Goal: Task Accomplishment & Management: Manage account settings

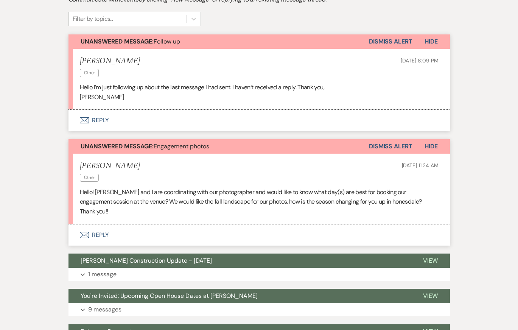
scroll to position [230, 0]
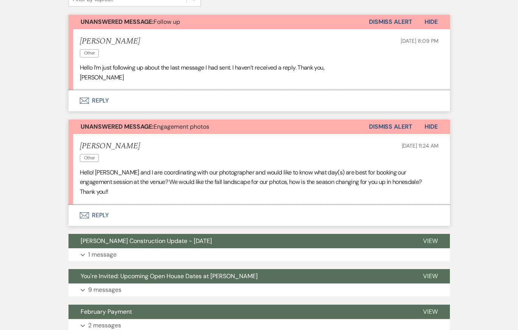
click at [41, 149] on div "Messages Tasks Payments Vendors Rental Overview Timeline Docs & Files Contacts …" at bounding box center [259, 221] width 518 height 596
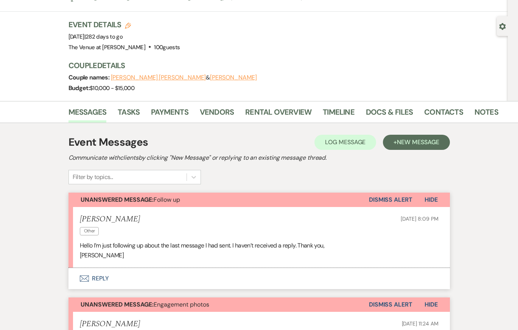
scroll to position [0, 0]
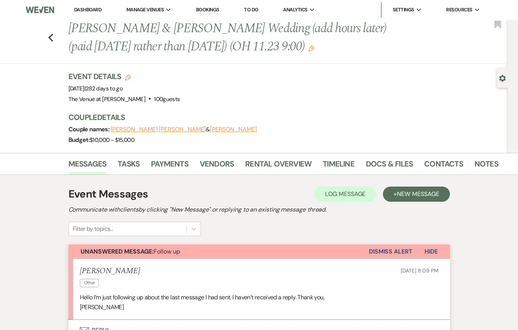
click at [46, 37] on div "Previous [PERSON_NAME] & [PERSON_NAME] Wedding (add hours later) (paid [DATE] r…" at bounding box center [252, 42] width 512 height 44
click at [50, 37] on icon "Previous" at bounding box center [51, 37] width 6 height 9
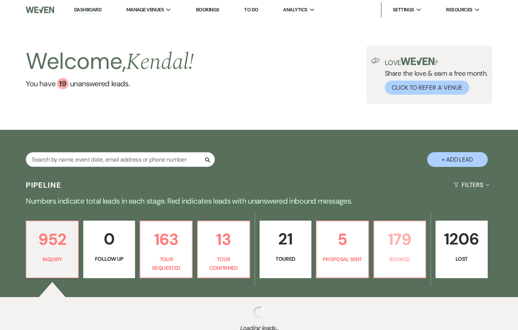
click at [403, 245] on p "179" at bounding box center [400, 239] width 42 height 25
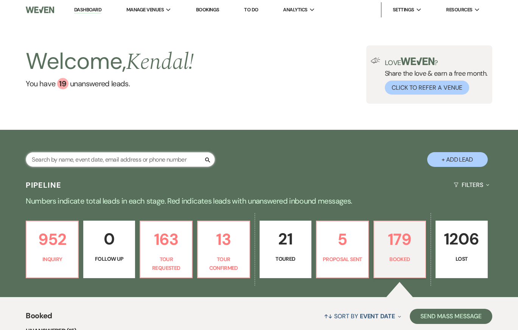
click at [156, 158] on input "text" at bounding box center [120, 159] width 189 height 15
type input "[PERSON_NAME]"
select select "8"
select select "5"
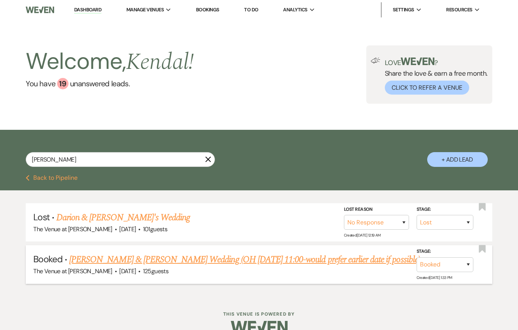
click at [130, 259] on link "Danielle Febus & Dario Basile's Wedding (OH 8/10 11:00-would prefer earlier dat…" at bounding box center [244, 260] width 351 height 14
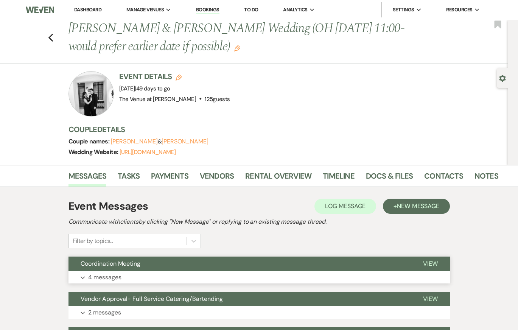
click at [171, 270] on button "Coordination Meeting" at bounding box center [240, 264] width 343 height 14
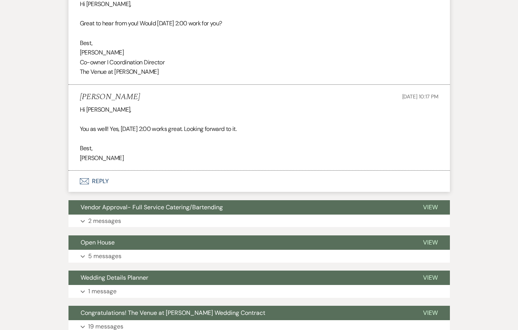
scroll to position [782, 0]
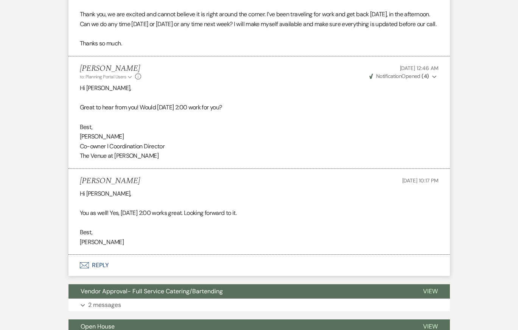
click at [69, 159] on li "Jessie Brennan to: Planning Portal Users Expand Info Sep 10, 2025, 12:46 AM Wev…" at bounding box center [260, 112] width 382 height 112
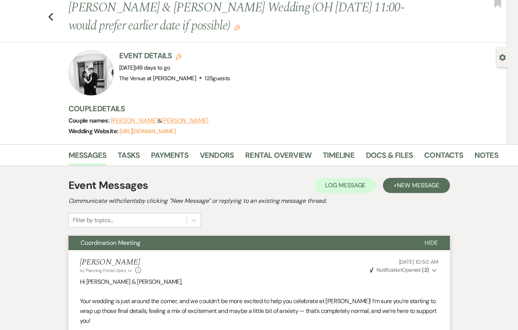
scroll to position [0, 0]
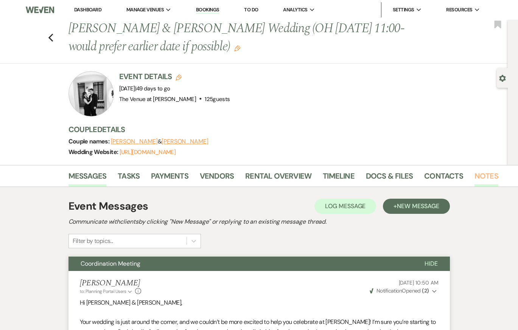
click at [479, 177] on link "Notes" at bounding box center [487, 178] width 24 height 17
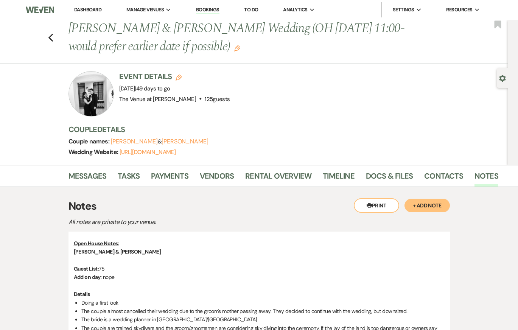
click at [426, 207] on button "+ Add Note" at bounding box center [427, 206] width 45 height 14
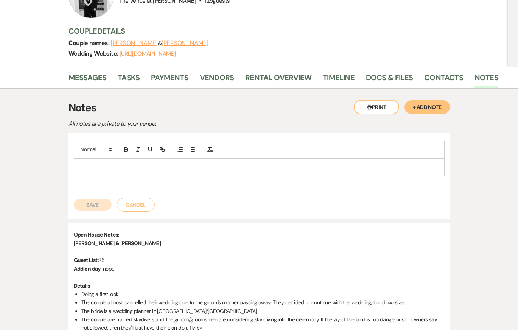
scroll to position [106, 0]
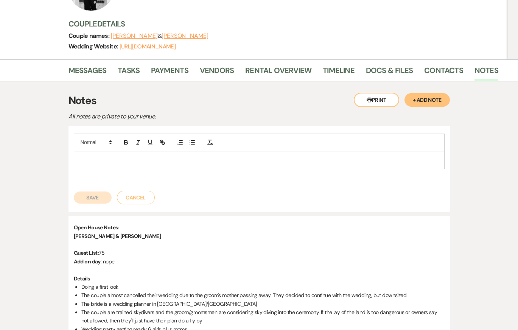
click at [189, 162] on p at bounding box center [259, 160] width 359 height 8
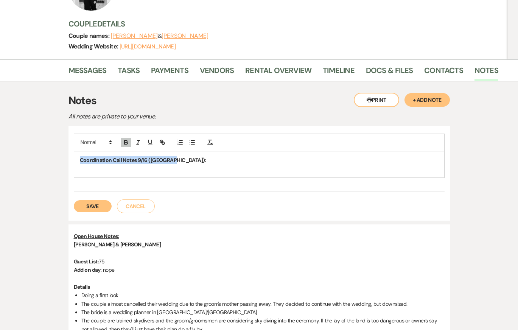
drag, startPoint x: 170, startPoint y: 159, endPoint x: 19, endPoint y: 161, distance: 151.1
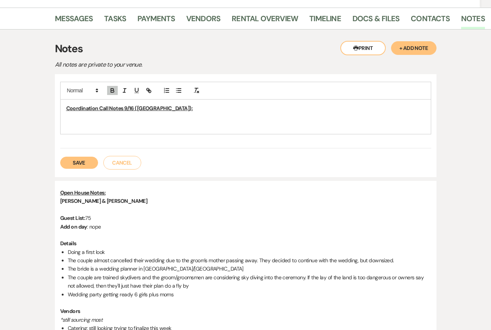
scroll to position [157, 0]
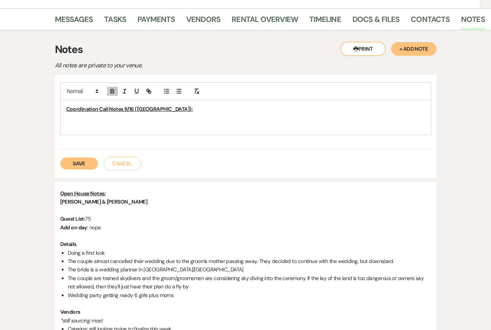
click at [168, 132] on div "Coordination Call Notes 9/16 (Kendal): ﻿" at bounding box center [246, 117] width 370 height 34
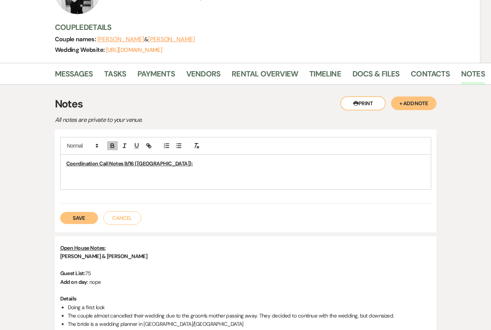
scroll to position [103, 0]
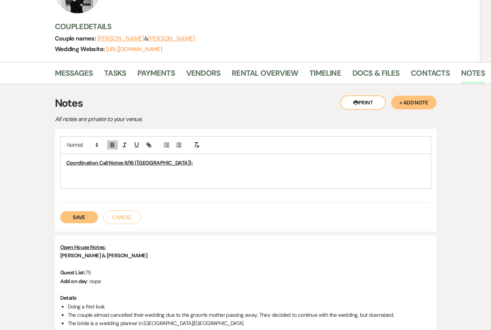
click at [197, 180] on p "﻿" at bounding box center [245, 180] width 359 height 8
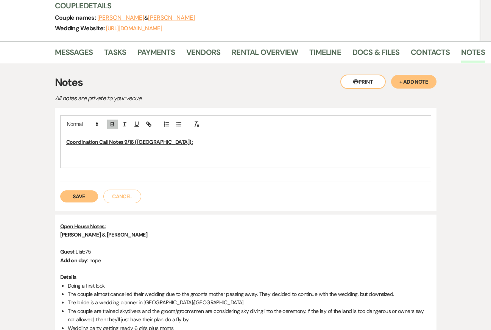
scroll to position [122, 0]
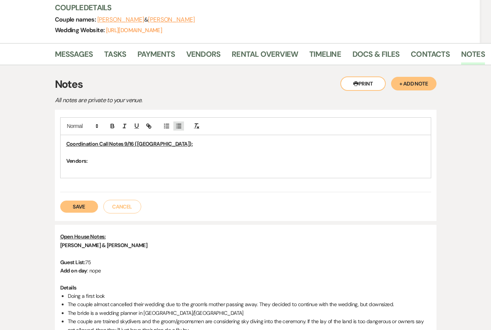
click at [179, 126] on line "button" at bounding box center [179, 126] width 3 height 0
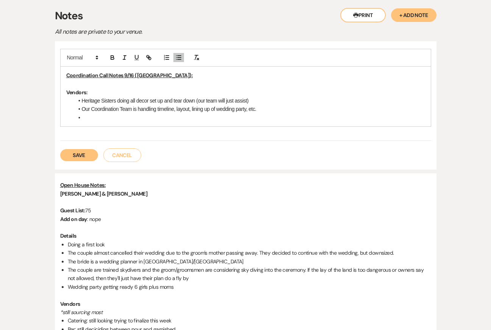
scroll to position [184, 0]
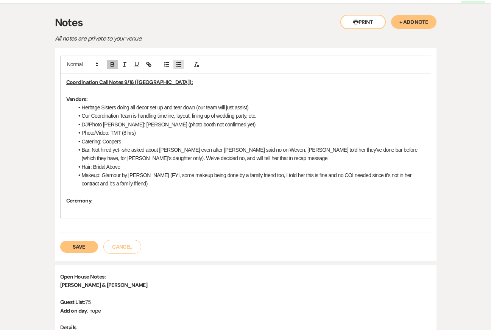
click at [176, 64] on icon "button" at bounding box center [178, 64] width 7 height 7
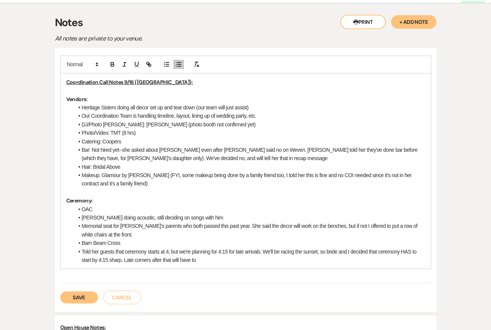
drag, startPoint x: 126, startPoint y: 259, endPoint x: 285, endPoint y: 260, distance: 158.7
click at [285, 260] on li "Told her guests that ceremony starts at 4, but we're planning for 4:15 for late…" at bounding box center [249, 256] width 351 height 17
click at [85, 91] on p at bounding box center [245, 90] width 359 height 8
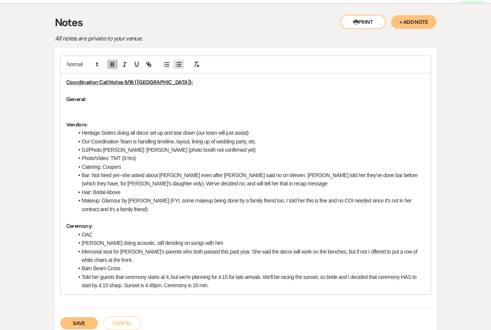
click at [178, 64] on icon "button" at bounding box center [178, 64] width 7 height 7
drag, startPoint x: 211, startPoint y: 107, endPoint x: 23, endPoint y: 108, distance: 188.2
click at [209, 101] on p "General:" at bounding box center [245, 99] width 359 height 8
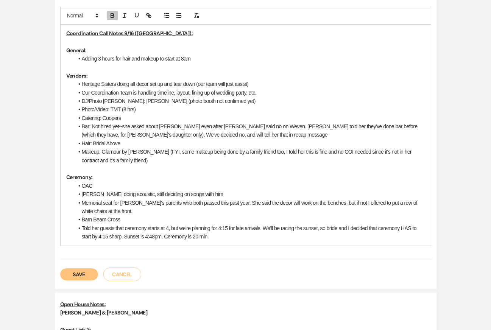
scroll to position [233, 0]
click at [226, 237] on li "Told her guests that ceremony starts at 4, but we're planning for 4:15 for late…" at bounding box center [249, 232] width 351 height 17
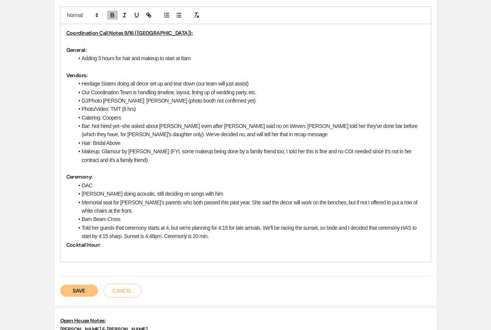
click at [250, 235] on li "Told her guests that ceremony starts at 4, but we're planning for 4:15 for late…" at bounding box center [249, 232] width 351 height 17
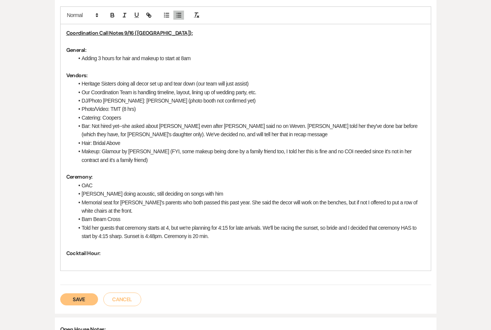
click at [180, 259] on p at bounding box center [245, 261] width 359 height 8
click at [178, 17] on line "button" at bounding box center [179, 17] width 3 height 0
click at [123, 165] on p at bounding box center [245, 168] width 359 height 8
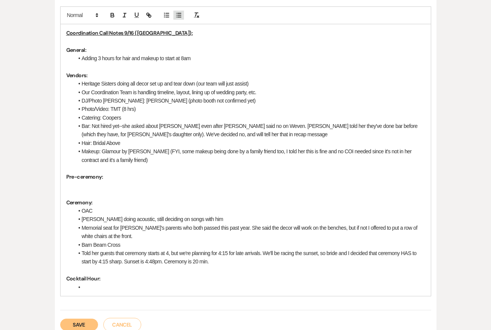
click at [178, 15] on line "button" at bounding box center [179, 15] width 3 height 0
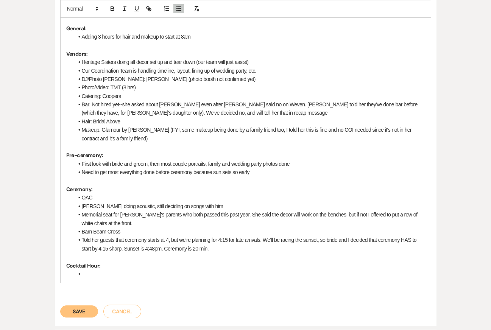
scroll to position [255, 0]
click at [131, 273] on li at bounding box center [249, 273] width 351 height 8
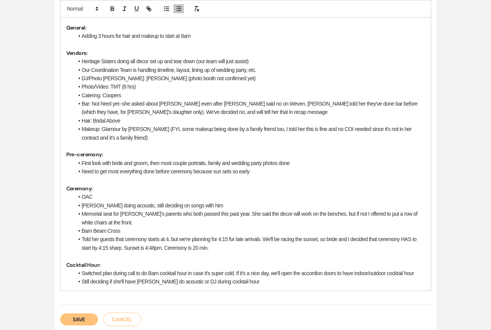
click at [198, 36] on li "Adding 3 hours for hair and makeup to start at 8am" at bounding box center [249, 36] width 351 height 8
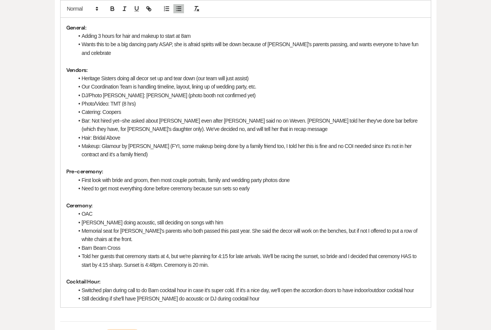
click at [265, 286] on li "Switched plan during call to do Barn cocktail hour in case it's super cold. If …" at bounding box center [249, 290] width 351 height 8
click at [278, 295] on li "Still deciding if she'll have Neil do acoustic or DJ during cocktail hour" at bounding box center [249, 299] width 351 height 8
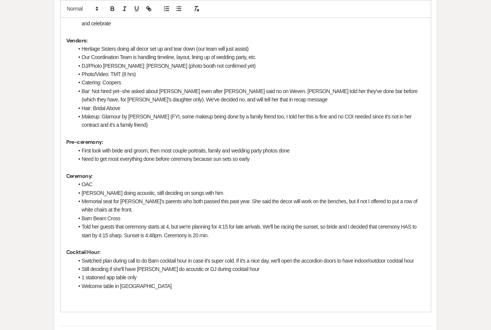
scroll to position [299, 0]
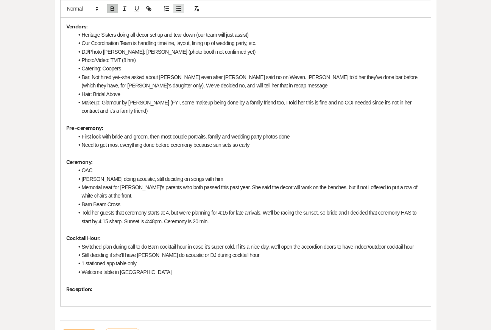
click at [177, 9] on icon "button" at bounding box center [178, 8] width 7 height 7
drag, startPoint x: 146, startPoint y: 298, endPoint x: 48, endPoint y: 298, distance: 98.4
click at [49, 298] on div "Printer Print + Add Note Notes All notes are private to your venue. Coordinatio…" at bounding box center [246, 333] width 432 height 890
drag, startPoint x: 83, startPoint y: 298, endPoint x: 211, endPoint y: 298, distance: 128.4
click at [211, 302] on li "Would like to reduce tables to 2" at bounding box center [249, 306] width 351 height 8
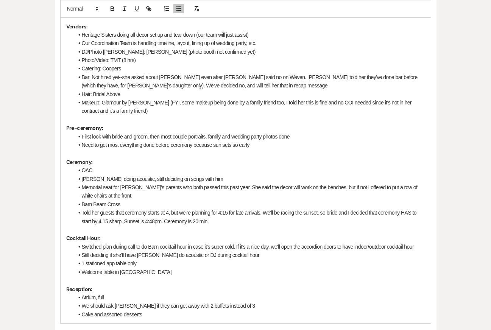
drag, startPoint x: 135, startPoint y: 307, endPoint x: 72, endPoint y: 307, distance: 63.2
click at [72, 307] on div "Coordination Call Notes 9/16 (Kendal): General: Adding 3 hours for hair and mak…" at bounding box center [246, 140] width 370 height 365
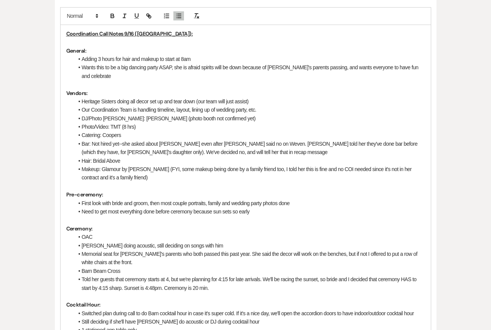
scroll to position [224, 0]
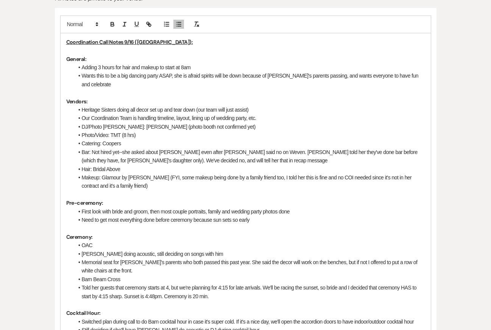
click at [359, 77] on li "Wants this to be a big dancing party ASAP, she is afraid spirits will be down b…" at bounding box center [249, 80] width 351 height 17
click at [426, 76] on div "Coordination Call Notes 9/16 (Kendal): General: Adding 3 hours for hair and mak…" at bounding box center [246, 228] width 370 height 391
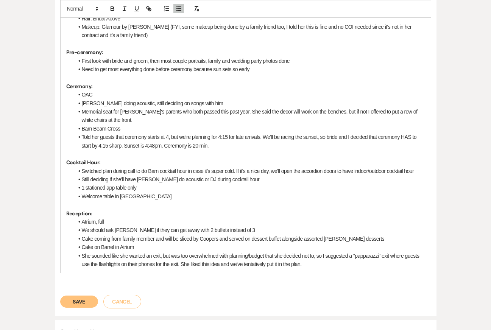
scroll to position [384, 0]
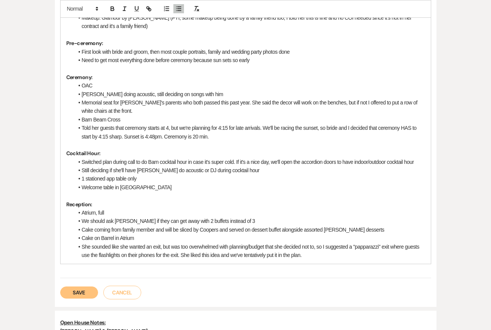
click at [85, 287] on button "Save" at bounding box center [79, 293] width 38 height 12
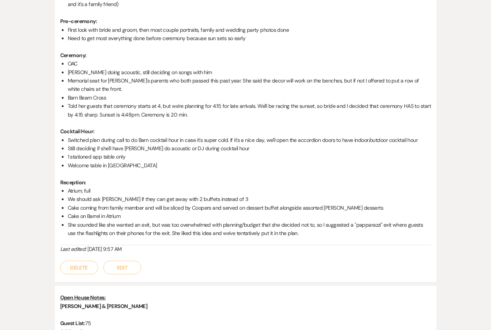
scroll to position [385, 0]
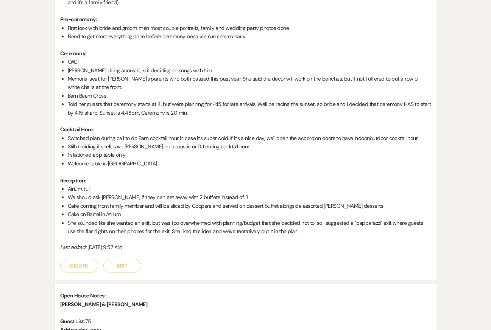
click at [129, 260] on button "Edit" at bounding box center [122, 266] width 38 height 14
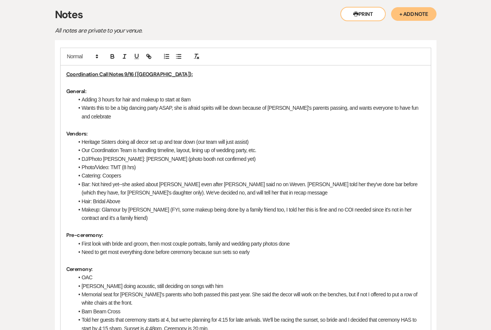
scroll to position [189, 0]
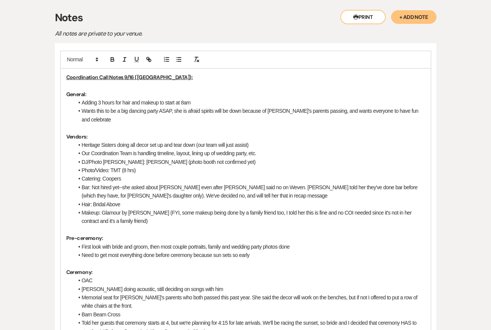
click at [427, 113] on div "Coordination Call Notes 9/16 (Kendal): General: Adding 3 hours for hair and mak…" at bounding box center [246, 264] width 370 height 391
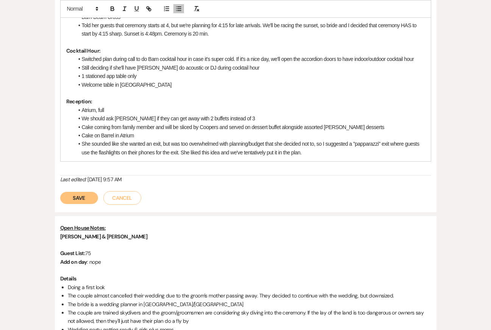
scroll to position [569, 0]
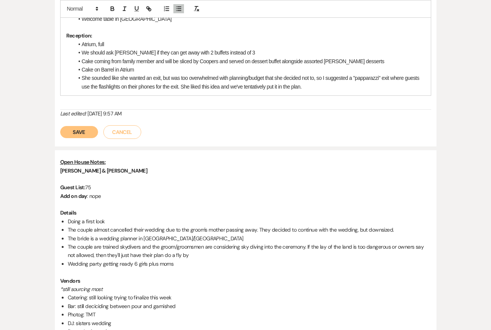
click at [77, 126] on button "Save" at bounding box center [79, 132] width 38 height 12
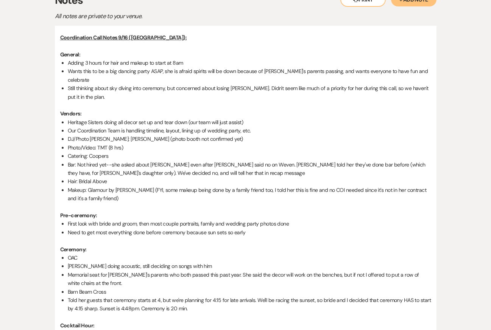
scroll to position [0, 0]
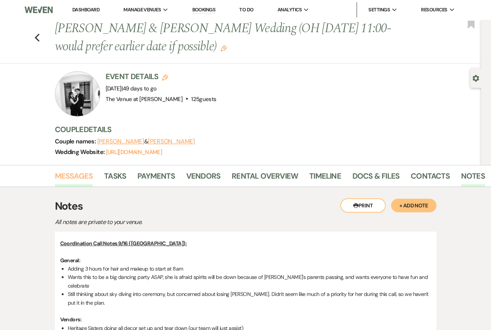
click at [81, 178] on link "Messages" at bounding box center [74, 178] width 38 height 17
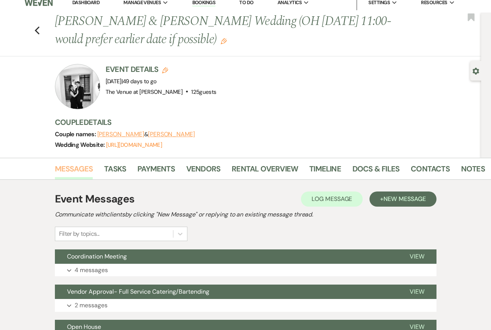
scroll to position [8, 0]
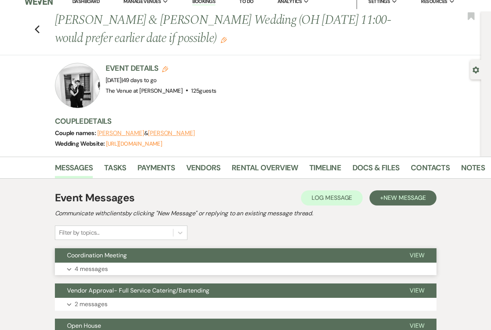
click at [97, 270] on p "4 messages" at bounding box center [91, 269] width 33 height 10
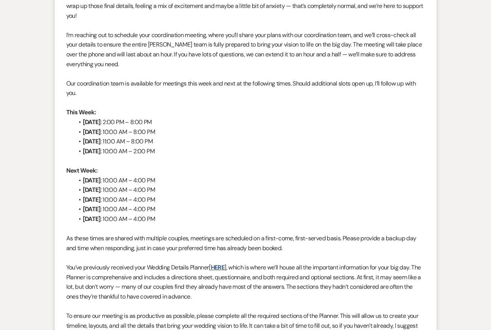
scroll to position [0, 0]
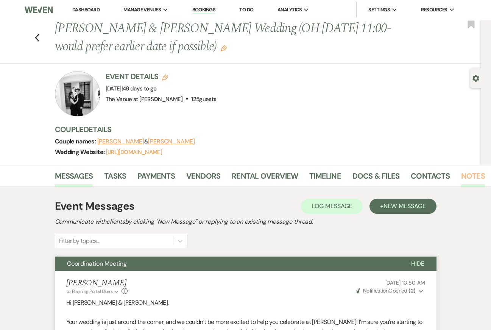
click at [468, 177] on link "Notes" at bounding box center [473, 178] width 24 height 17
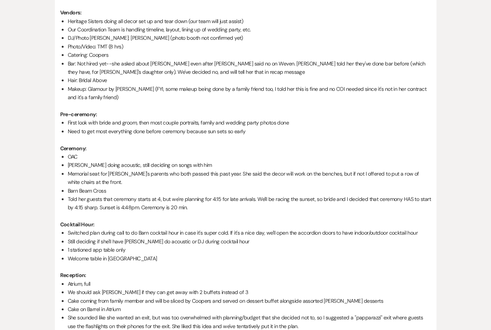
scroll to position [398, 0]
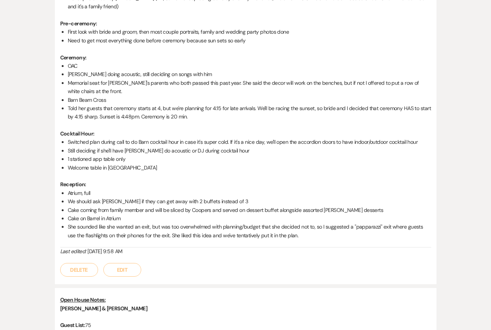
click at [120, 263] on button "Edit" at bounding box center [122, 270] width 38 height 14
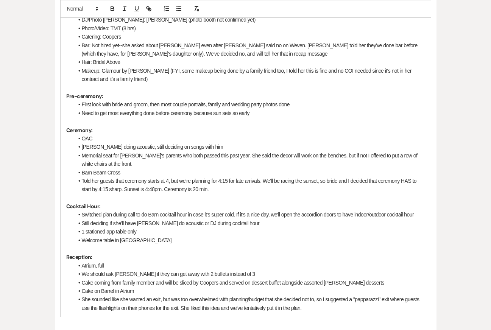
scroll to position [326, 0]
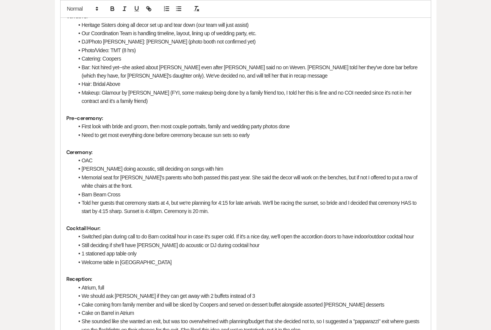
click at [140, 131] on li "Need to get most everything done before ceremony because sun sets so early" at bounding box center [249, 135] width 351 height 8
click at [150, 114] on p "Pre-ceremony:" at bounding box center [245, 118] width 359 height 8
click at [298, 122] on li "First look with bride and groom, then most couple portraits, family and wedding…" at bounding box center [249, 126] width 351 height 8
drag, startPoint x: 234, startPoint y: 118, endPoint x: 264, endPoint y: 117, distance: 29.9
click at [264, 122] on li "First look with bride and groom, then most couple portraits, family and wedding…" at bounding box center [249, 126] width 351 height 8
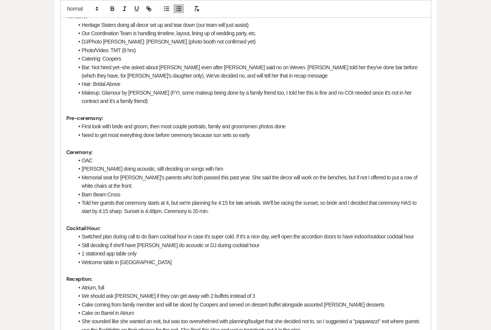
click at [80, 122] on li "First look with bride and groom, then most couple portraits, family and groomsm…" at bounding box center [249, 126] width 351 height 8
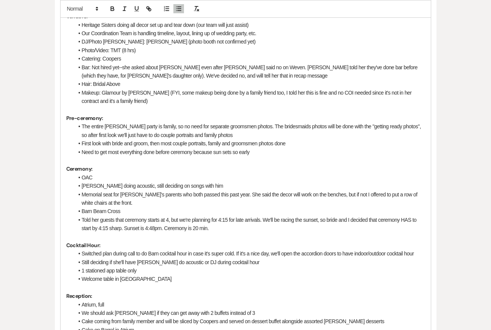
click at [160, 139] on li "First look with bride and groom, then most couple portraits, family and groomsm…" at bounding box center [249, 143] width 351 height 8
click at [203, 139] on li "First look with bride and groom, then most couple portraits, family and groomsm…" at bounding box center [249, 143] width 351 height 8
click at [185, 125] on li "The entire grooms party is family, so no need for separate groomsmen photos. Th…" at bounding box center [249, 130] width 351 height 17
click at [166, 139] on li "First look with bride and groom, then most couple portraits, family and groomsm…" at bounding box center [249, 143] width 351 height 8
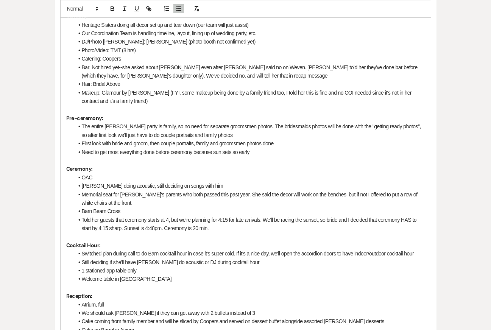
click at [213, 122] on li "The entire grooms party is family, so no need for separate groomsmen photos. Th…" at bounding box center [249, 130] width 351 height 17
drag, startPoint x: 211, startPoint y: 134, endPoint x: 276, endPoint y: 133, distance: 64.8
click at [276, 139] on li "First look with bride and groom, then couple portraits, family and groomsmen ph…" at bounding box center [249, 143] width 351 height 8
click at [213, 106] on p at bounding box center [245, 110] width 359 height 8
click at [236, 139] on li "First look with bride and groom, then couple portraits, family photos" at bounding box center [249, 143] width 351 height 8
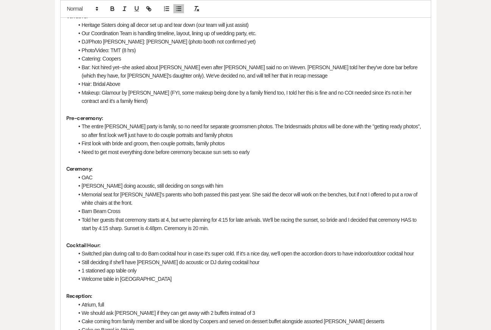
click at [269, 148] on li "Need to get most everything done before ceremony because sun sets so early" at bounding box center [249, 152] width 351 height 8
click at [197, 139] on li "First look with bride and groom, then couple portraits, family photos" at bounding box center [249, 143] width 351 height 8
click at [214, 114] on p "Pre-ceremony:" at bounding box center [245, 118] width 359 height 8
click at [236, 156] on p at bounding box center [245, 160] width 359 height 8
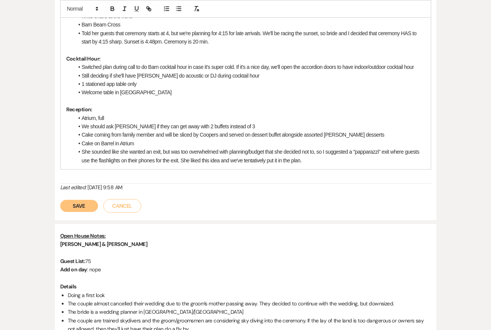
scroll to position [532, 0]
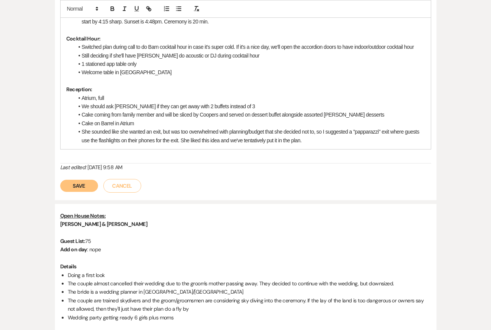
click at [89, 180] on button "Save" at bounding box center [79, 186] width 38 height 12
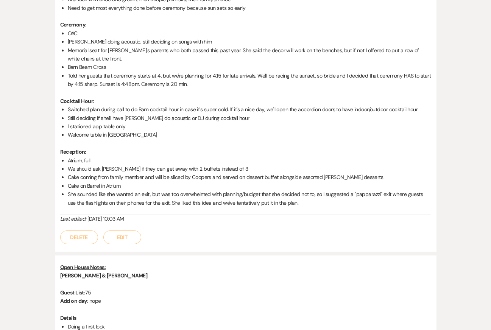
scroll to position [0, 0]
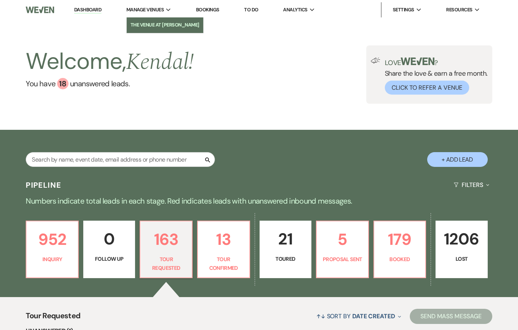
click at [156, 23] on li "The Venue at [PERSON_NAME]" at bounding box center [165, 25] width 69 height 8
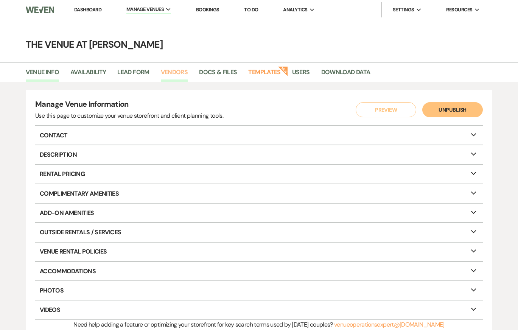
click at [174, 71] on link "Vendors" at bounding box center [174, 74] width 27 height 14
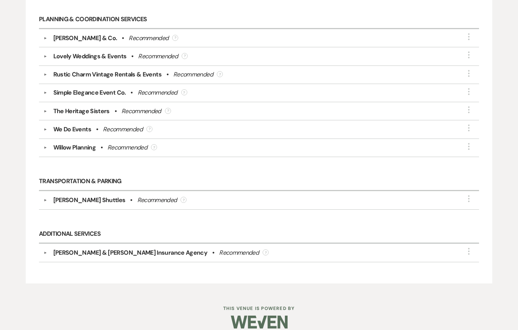
scroll to position [2594, 0]
